Goal: Navigation & Orientation: Understand site structure

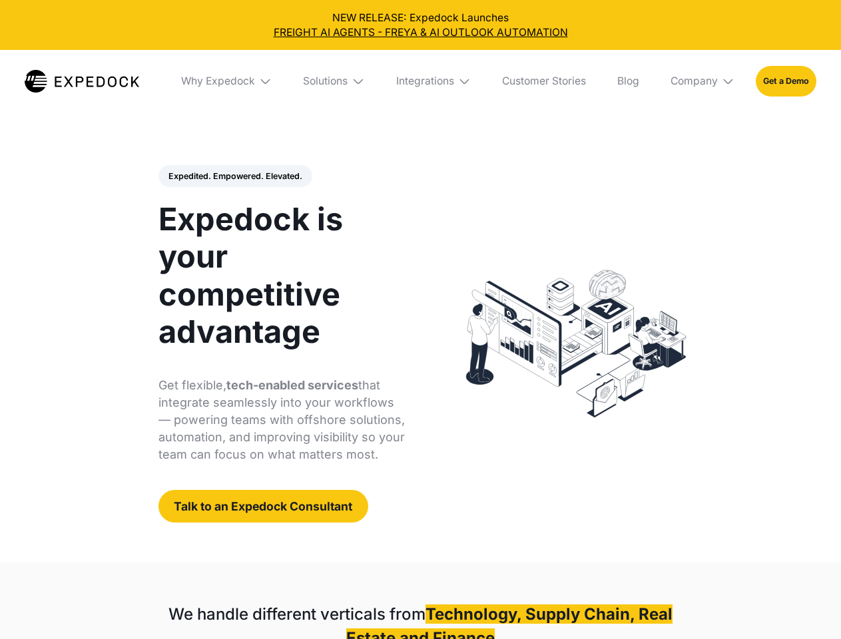
select select
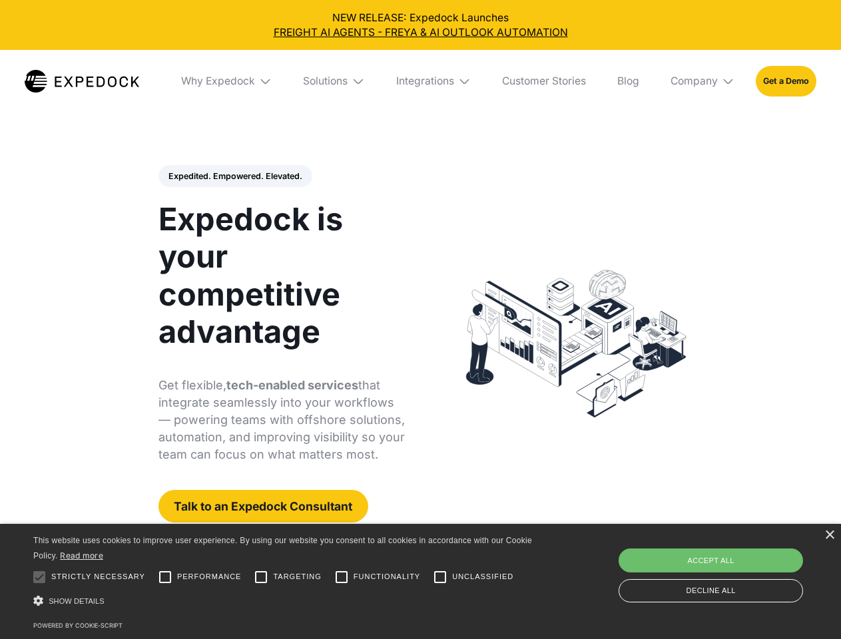
click at [420, 81] on div "Integrations" at bounding box center [425, 81] width 58 height 13
click at [227, 81] on div "Why Expedock" at bounding box center [207, 81] width 74 height 13
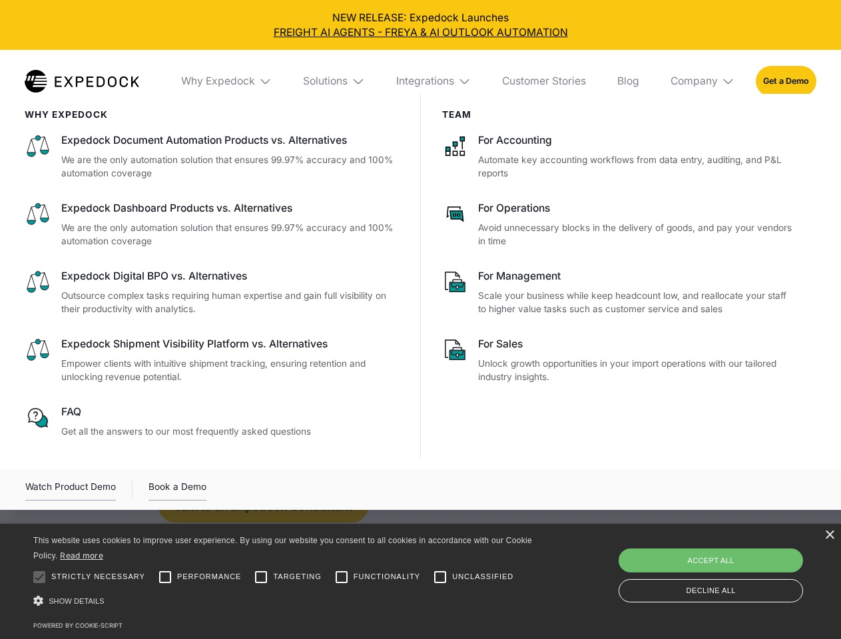
click at [335, 81] on div "Solutions" at bounding box center [325, 81] width 45 height 13
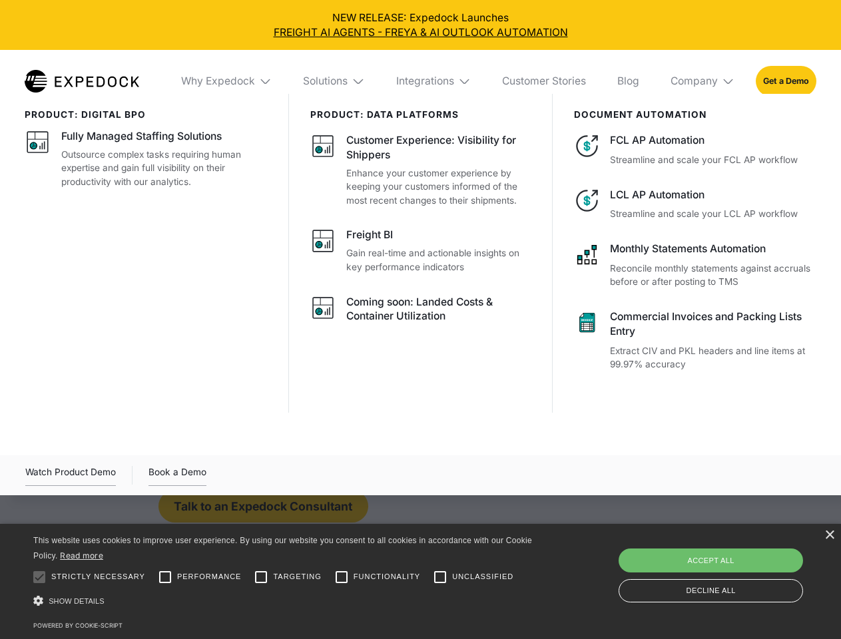
click at [434, 81] on div "Integrations" at bounding box center [425, 81] width 58 height 13
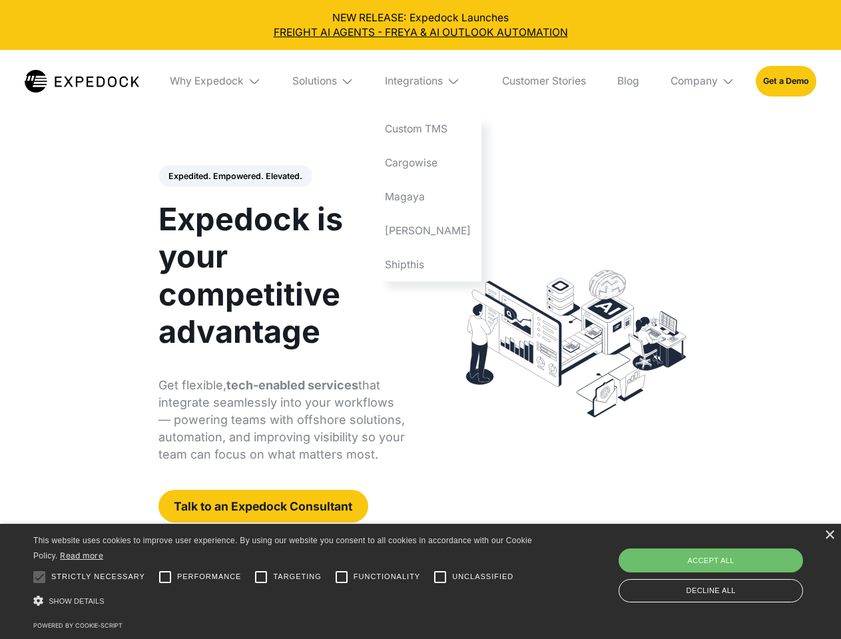
click at [703, 81] on div "Company" at bounding box center [693, 81] width 47 height 13
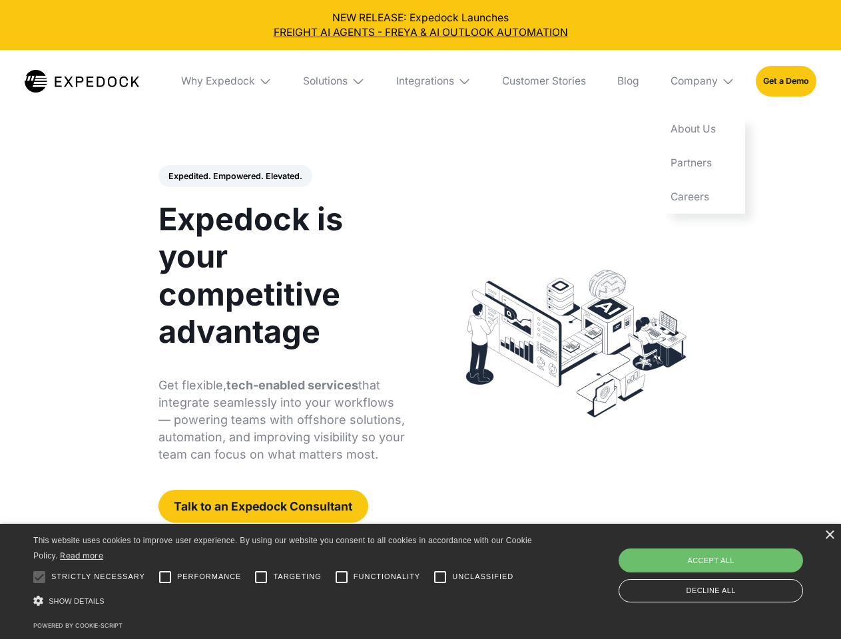
click at [234, 176] on div "Expedited. Empowered. Elevated. Automate Freight Document Extraction at 99.97% …" at bounding box center [281, 344] width 247 height 358
click at [39, 577] on div at bounding box center [39, 577] width 27 height 27
click at [165, 577] on input "Performance" at bounding box center [165, 577] width 27 height 27
checkbox input "true"
